Goal: Task Accomplishment & Management: Use online tool/utility

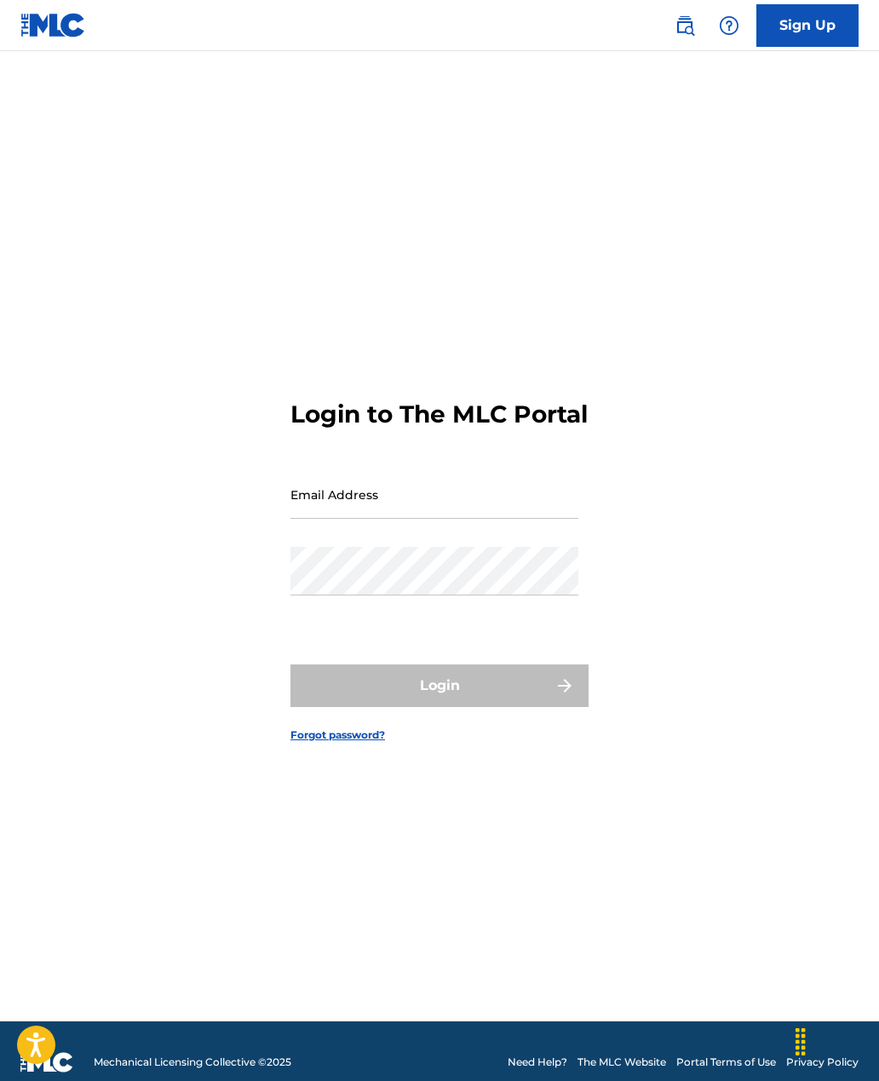
click at [358, 519] on input "Email Address" at bounding box center [434, 494] width 288 height 49
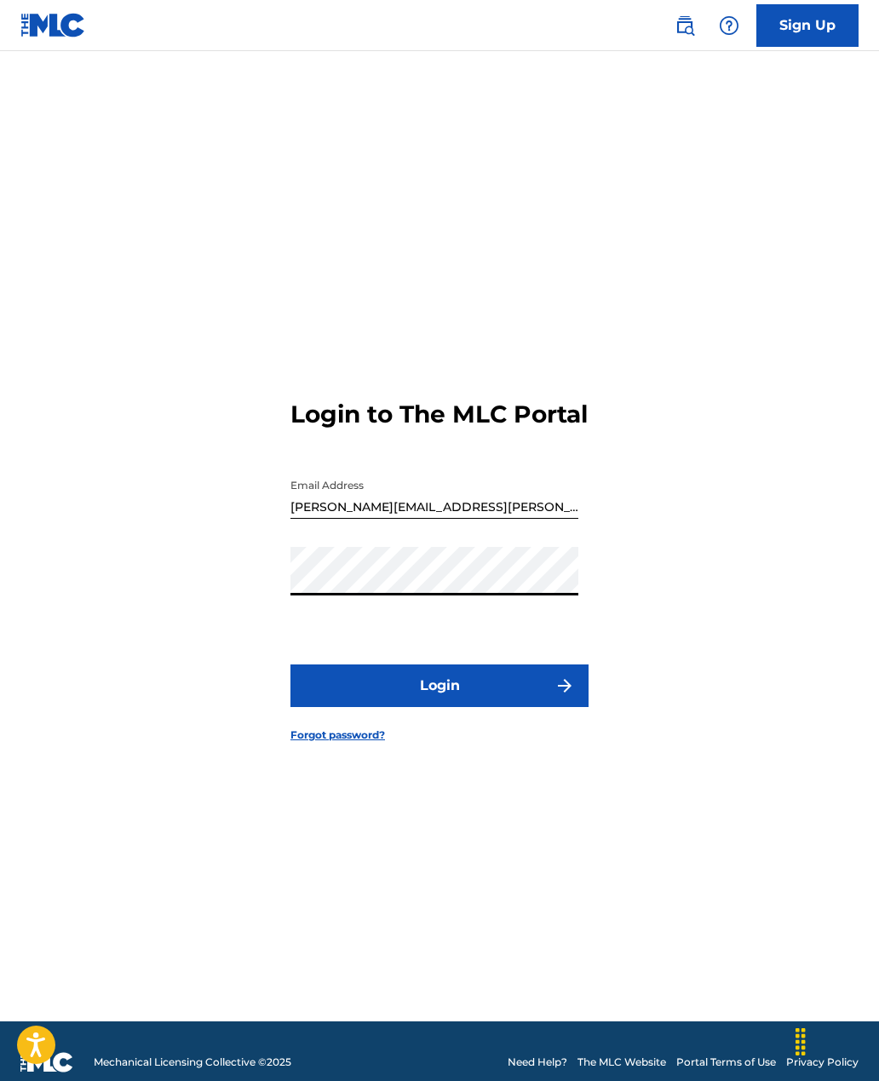
click at [431, 707] on button "Login" at bounding box center [439, 685] width 298 height 43
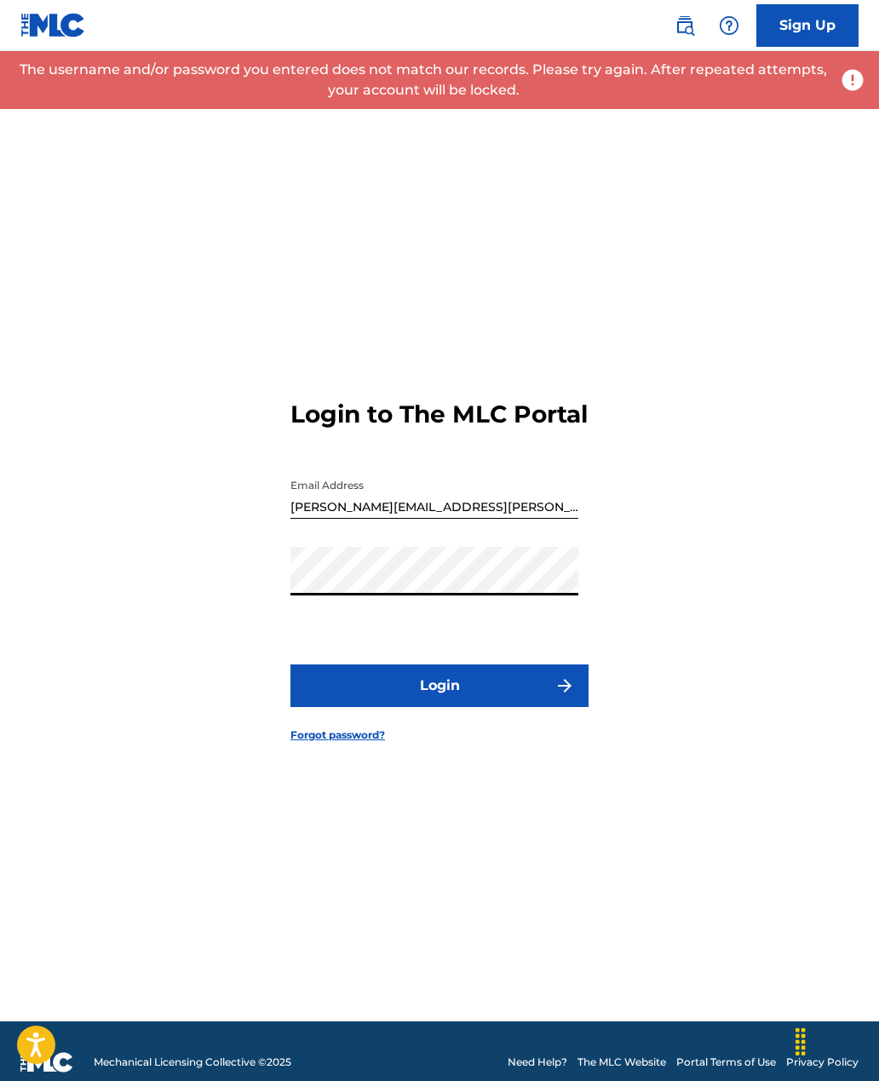
click at [513, 519] on input "[PERSON_NAME][EMAIL_ADDRESS][PERSON_NAME][DOMAIN_NAME]" at bounding box center [434, 494] width 288 height 49
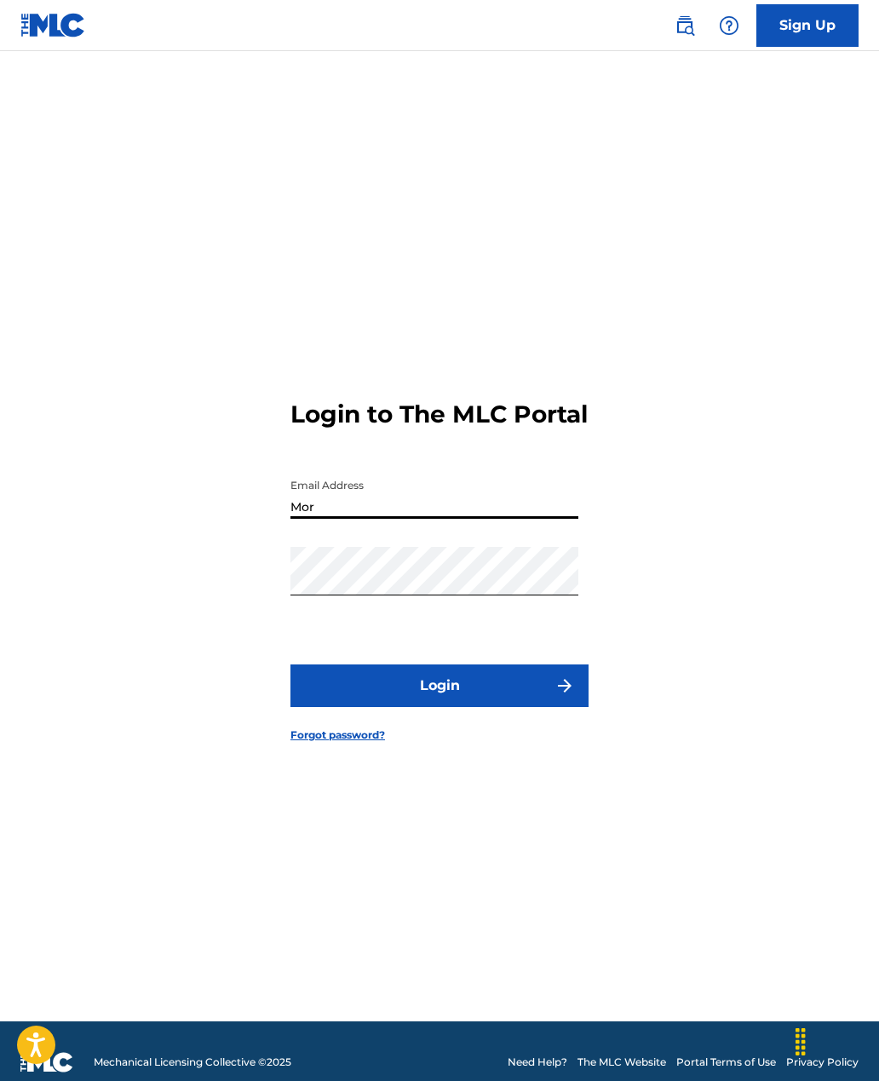
type input "Mo"
type input "[EMAIL_ADDRESS][DOMAIN_NAME]"
click at [526, 707] on button "Login" at bounding box center [439, 685] width 298 height 43
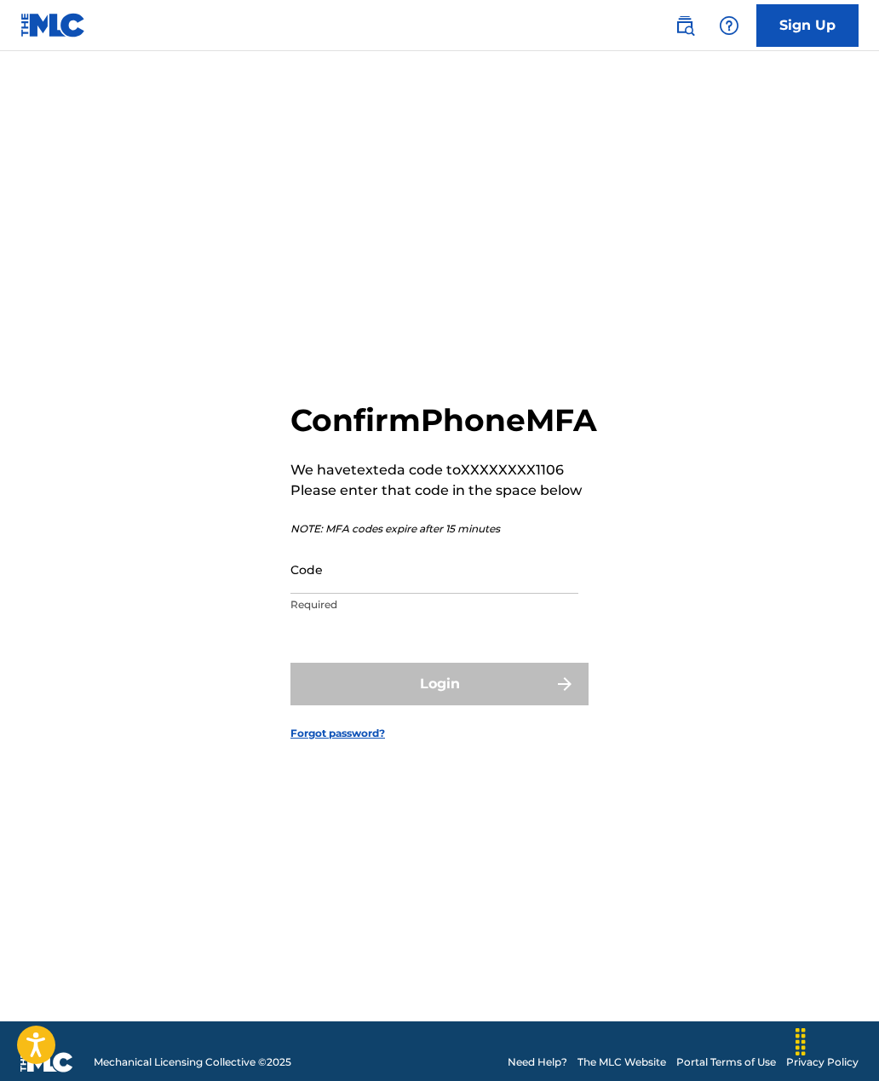
click at [463, 594] on input "Code" at bounding box center [434, 569] width 288 height 49
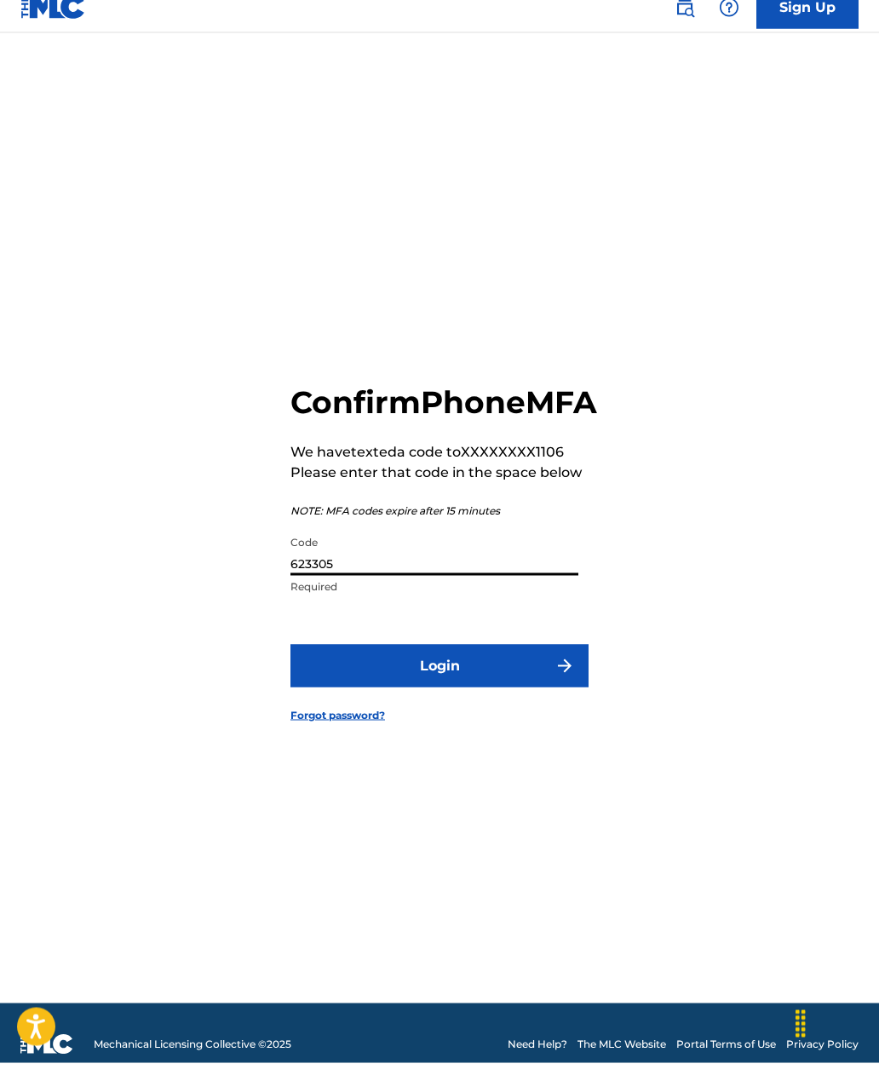
type input "623305"
click at [526, 705] on button "Login" at bounding box center [439, 684] width 298 height 43
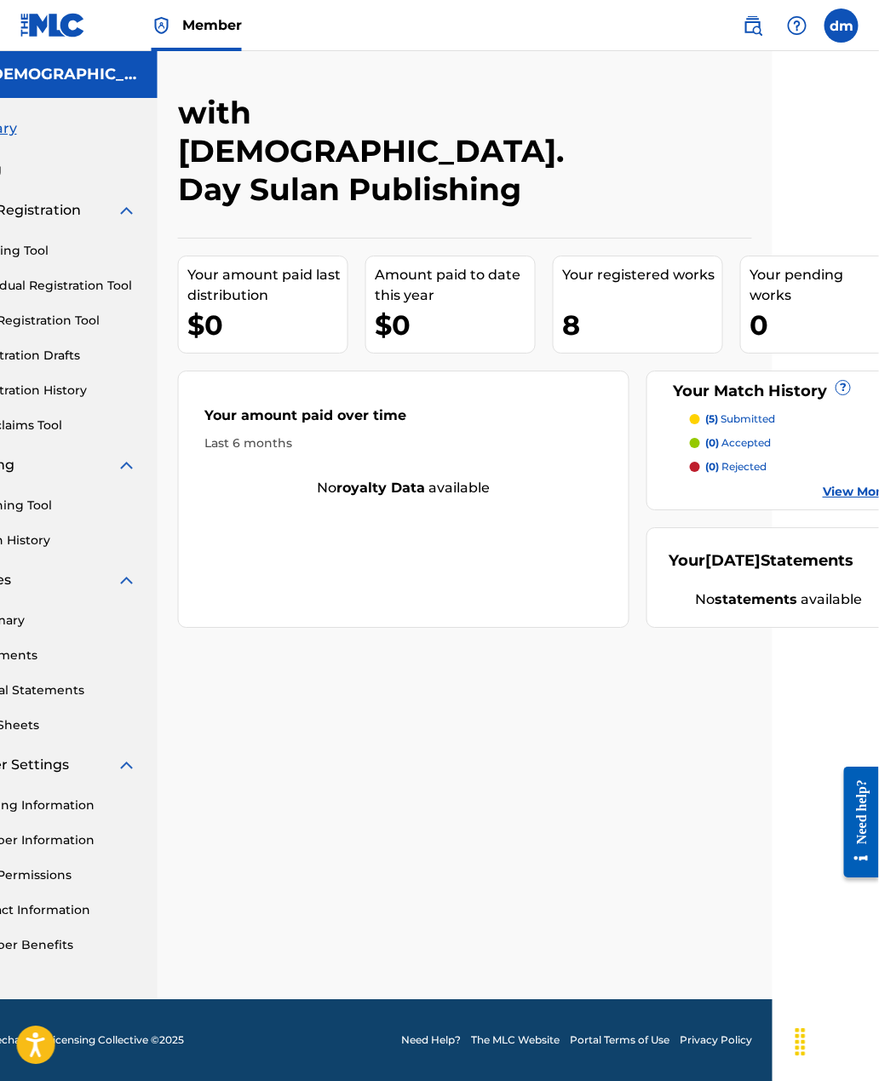
scroll to position [0, 138]
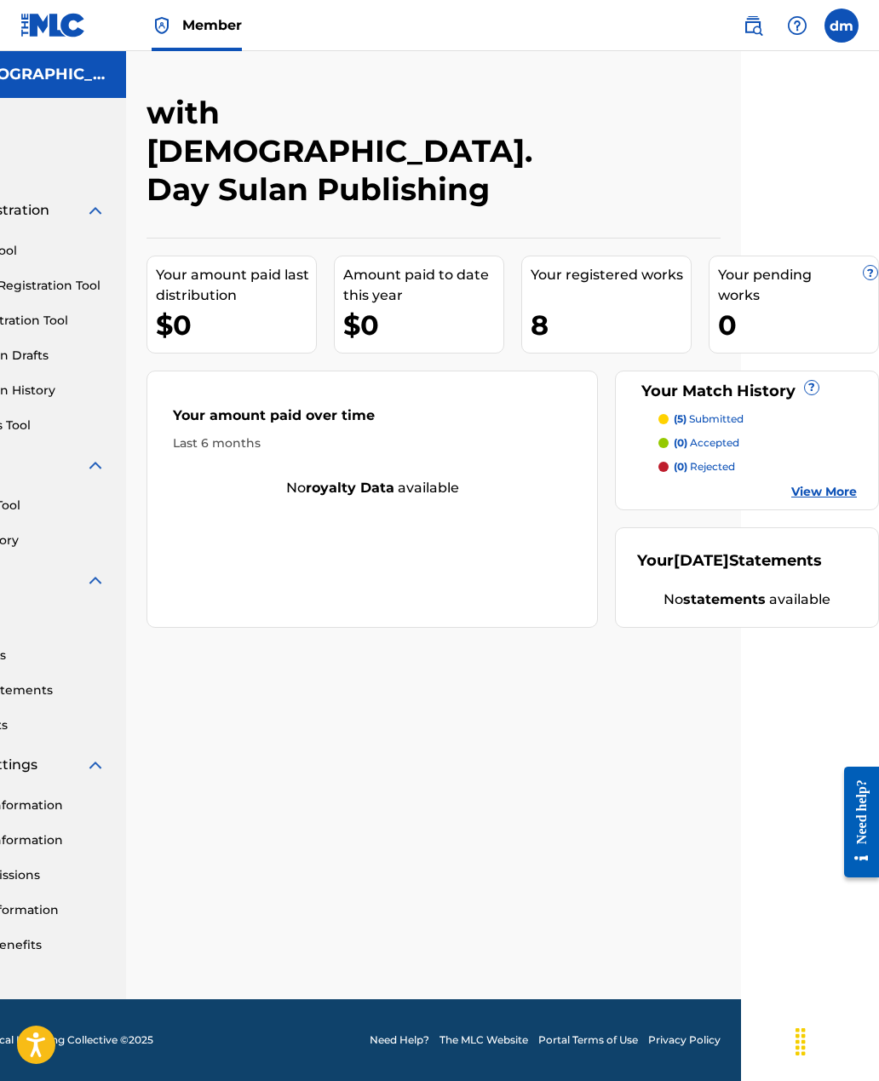
click at [836, 483] on link "View More" at bounding box center [824, 492] width 66 height 18
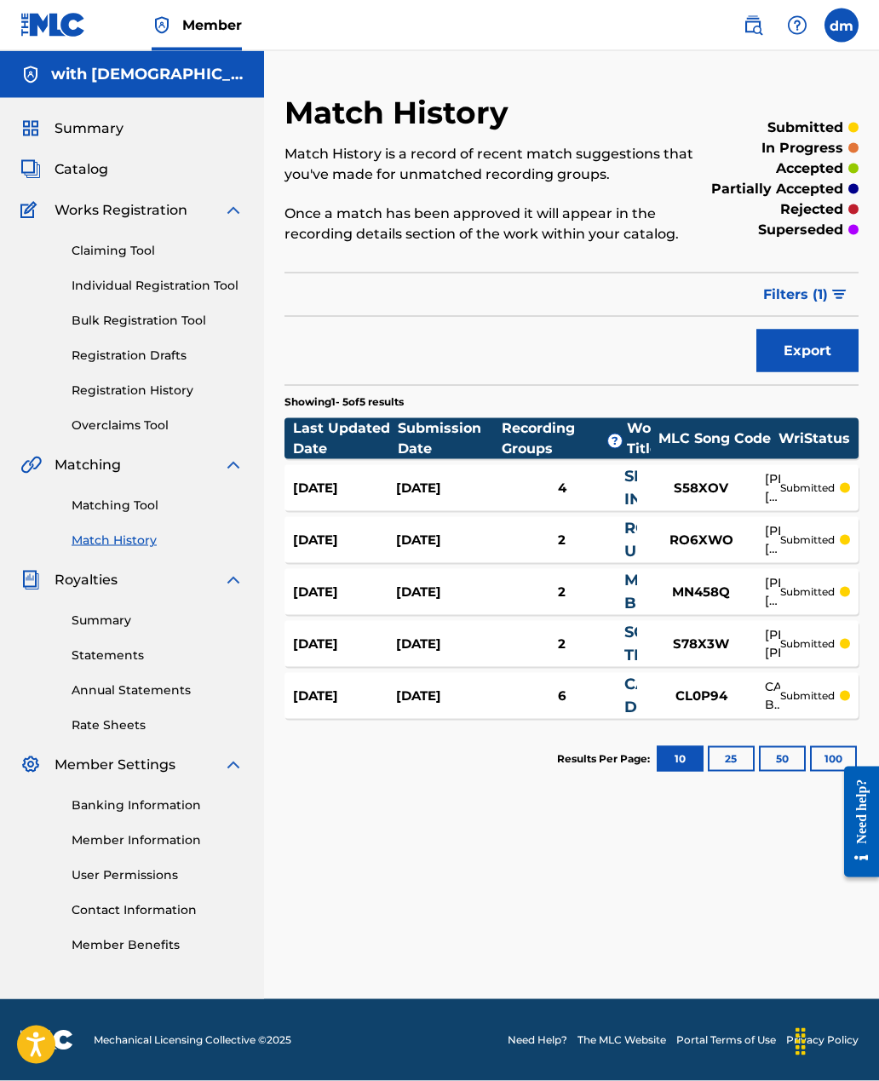
scroll to position [7, 0]
click at [135, 504] on link "Matching Tool" at bounding box center [158, 506] width 172 height 18
